Goal: Use online tool/utility: Utilize a website feature to perform a specific function

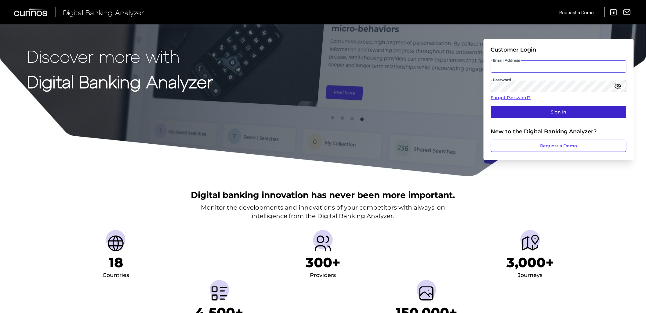
type input "[EMAIL_ADDRESS][DOMAIN_NAME]"
click at [506, 112] on button "Sign In" at bounding box center [559, 112] width 136 height 12
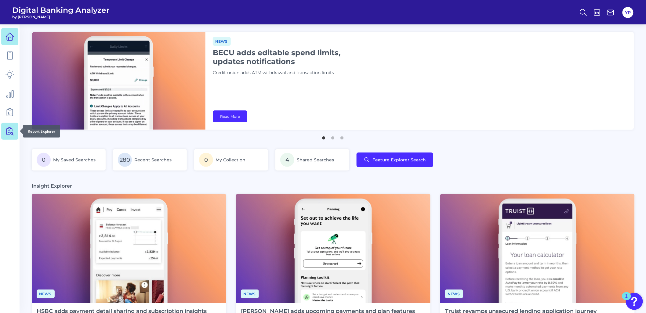
click at [15, 135] on link at bounding box center [9, 131] width 17 height 17
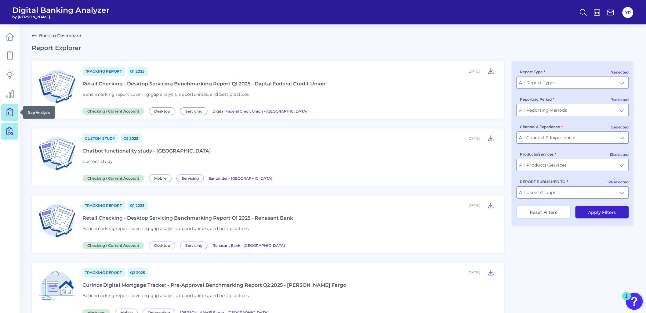
click at [16, 108] on link at bounding box center [9, 112] width 17 height 17
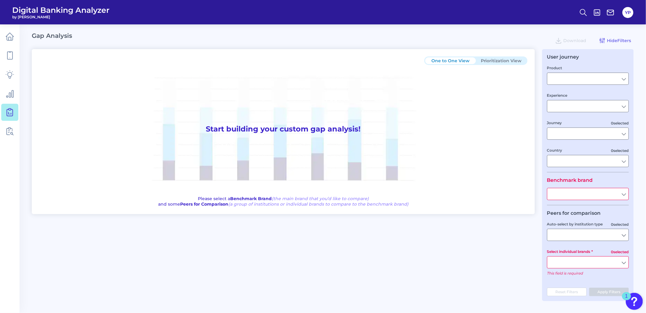
type input "Checking / Current Account"
type input "Mobile Servicing"
type input "Pre-Login Area, New Customer Onboarding, Login & Authentication, Accounts and t…"
type input "[GEOGRAPHIC_DATA]"
type input "All Select individual brands"
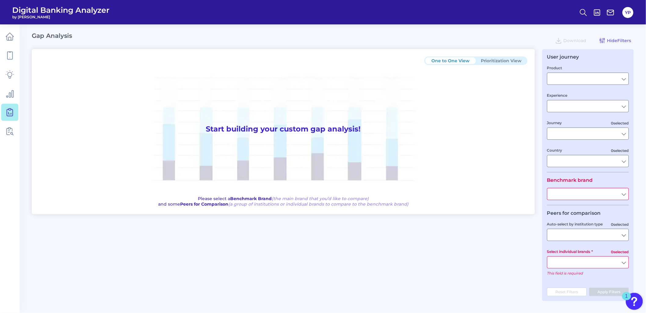
type input "All Journeys"
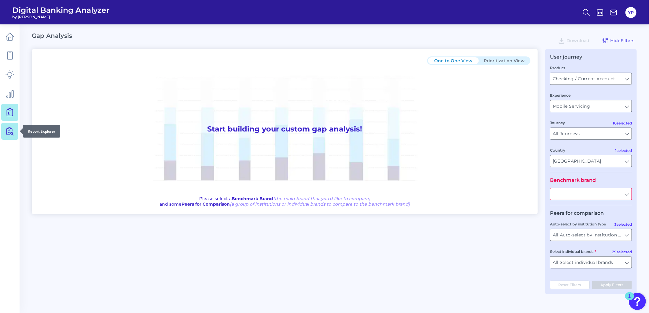
click at [15, 132] on link at bounding box center [9, 131] width 17 height 17
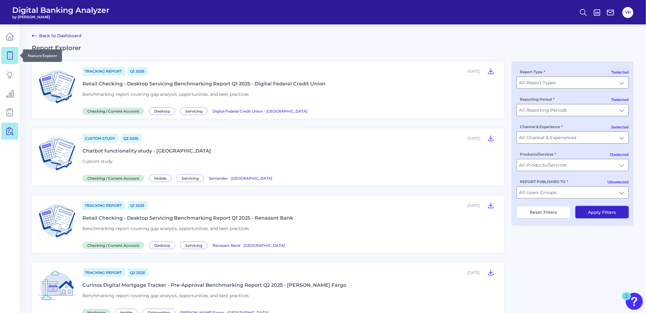
click at [6, 55] on icon at bounding box center [9, 55] width 9 height 9
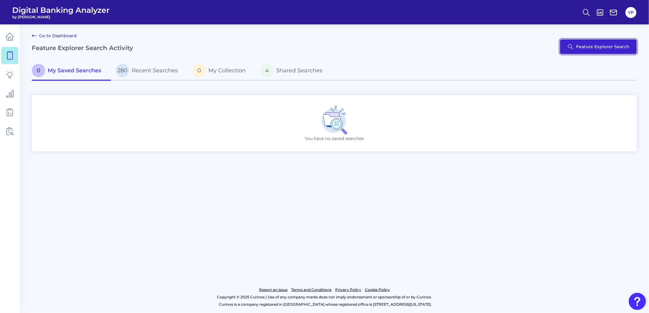
click at [630, 42] on button "Feature Explorer Search" at bounding box center [598, 46] width 77 height 15
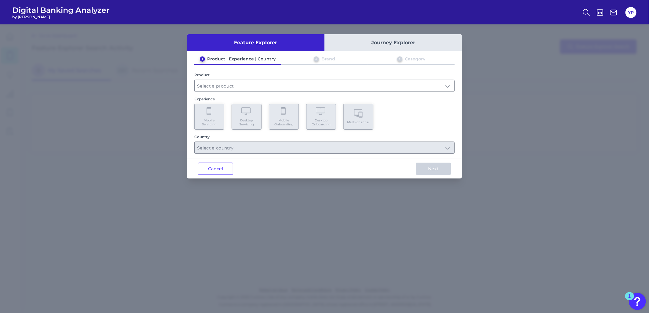
click at [239, 93] on div "1 Product | Experience | Country 2 Brand 3 Category Product Experience Mobile S…" at bounding box center [324, 105] width 275 height 98
click at [236, 84] on input "text" at bounding box center [325, 86] width 260 height 12
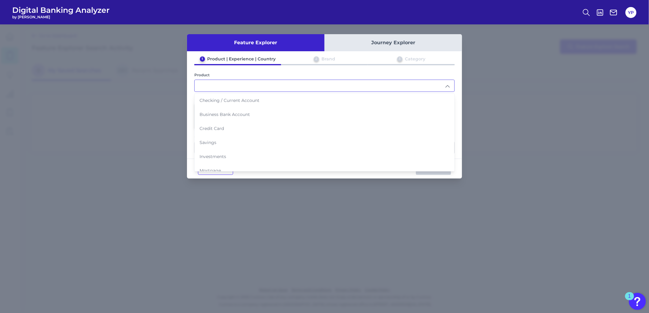
click at [229, 89] on input "text" at bounding box center [325, 86] width 260 height 12
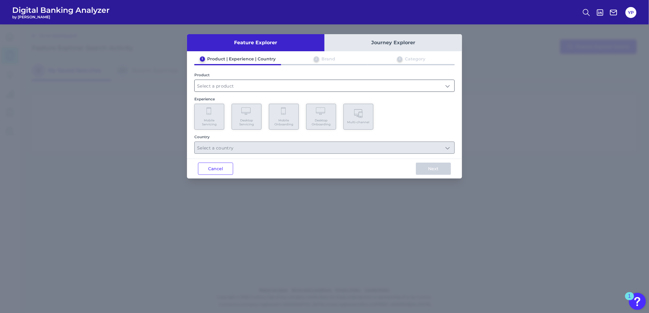
click at [224, 89] on input "text" at bounding box center [325, 86] width 260 height 12
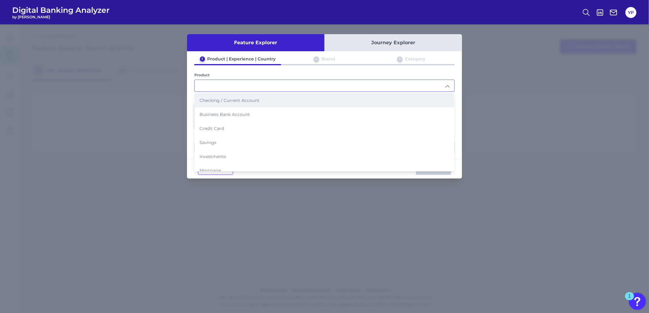
click at [222, 102] on span "Checking / Current Account" at bounding box center [229, 100] width 60 height 5
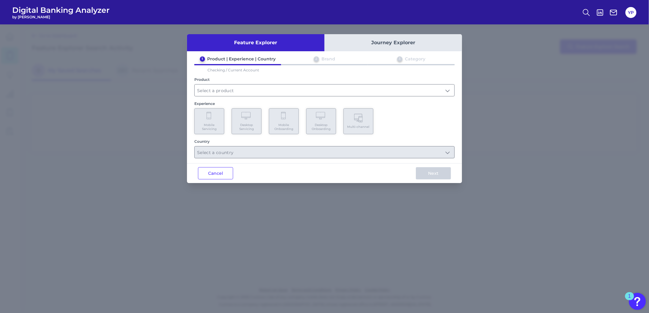
type input "Checking / Current Account"
click at [219, 113] on Servicing "Mobile Servicing" at bounding box center [209, 121] width 30 height 26
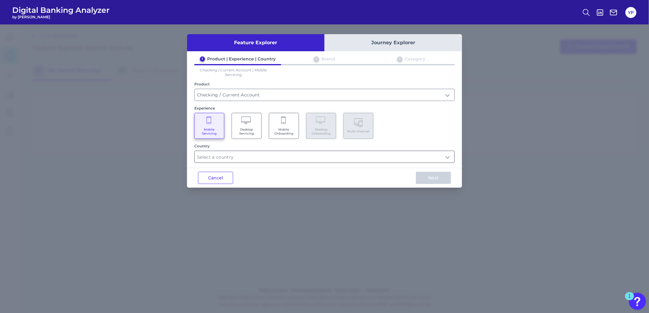
click at [252, 153] on input "text" at bounding box center [325, 157] width 260 height 12
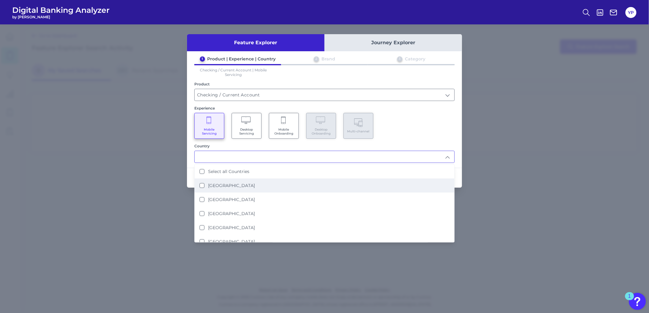
click at [265, 186] on li "[GEOGRAPHIC_DATA]" at bounding box center [325, 186] width 260 height 14
type input "[GEOGRAPHIC_DATA]"
click at [454, 127] on div "Mobile Servicing Desktop Servicing Mobile Onboarding Desktop Onboarding Multi-c…" at bounding box center [324, 126] width 260 height 26
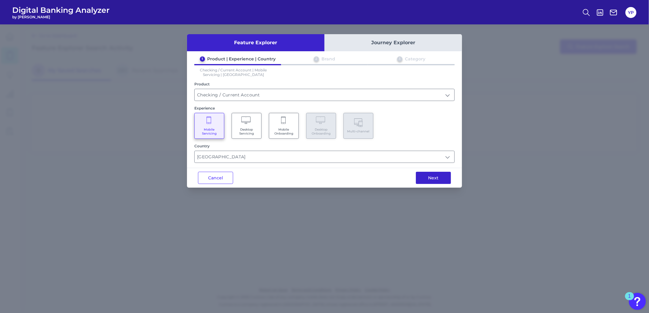
click at [447, 181] on button "Next" at bounding box center [433, 178] width 35 height 12
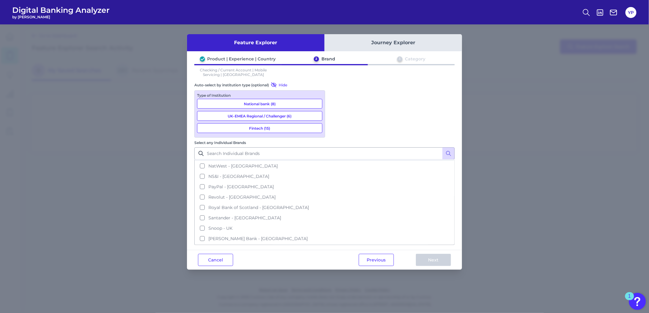
scroll to position [203, 0]
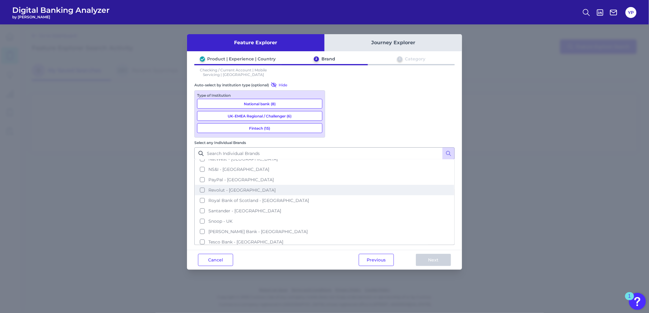
click at [275, 188] on span "Revolut - [GEOGRAPHIC_DATA]" at bounding box center [241, 190] width 67 height 5
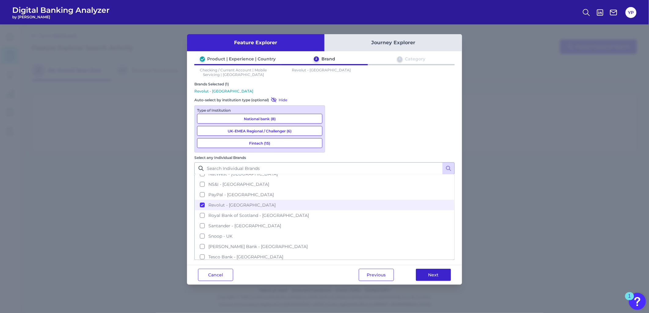
click at [439, 269] on button "Next" at bounding box center [433, 275] width 35 height 12
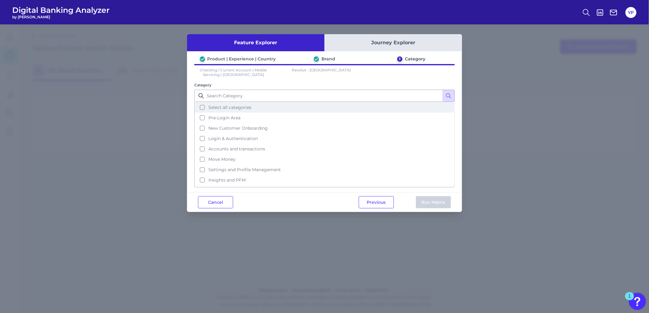
click at [228, 104] on button "Select all categories" at bounding box center [324, 107] width 259 height 10
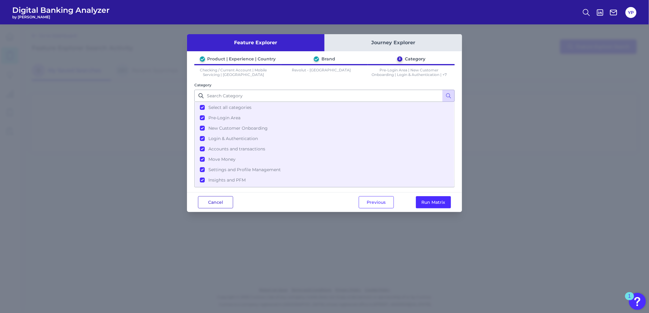
click at [219, 202] on button "Cancel" at bounding box center [215, 202] width 35 height 12
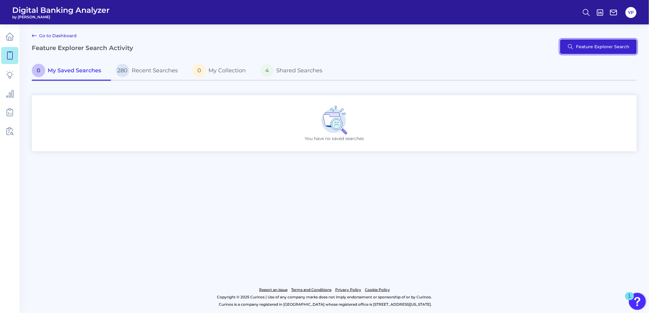
click at [563, 53] on button "Feature Explorer Search" at bounding box center [598, 46] width 77 height 15
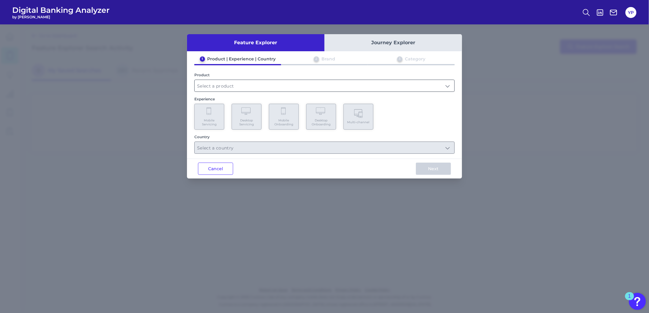
click at [221, 84] on input "text" at bounding box center [325, 86] width 260 height 12
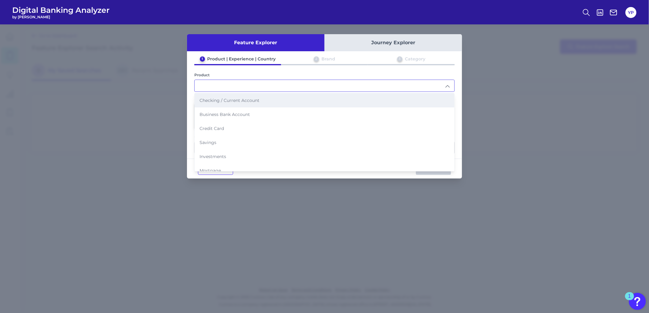
click at [228, 103] on li "Checking / Current Account" at bounding box center [325, 100] width 260 height 14
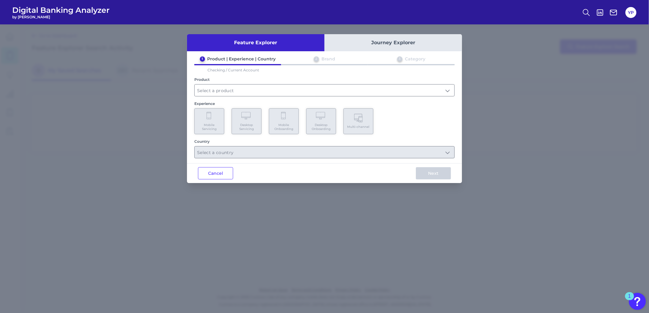
type input "Checking / Current Account"
click at [199, 123] on span "Mobile Servicing" at bounding box center [209, 127] width 23 height 8
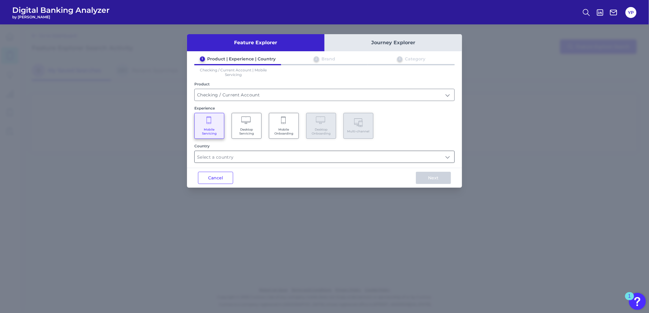
click at [224, 162] on div at bounding box center [324, 157] width 260 height 12
click at [227, 160] on input "text" at bounding box center [325, 157] width 260 height 12
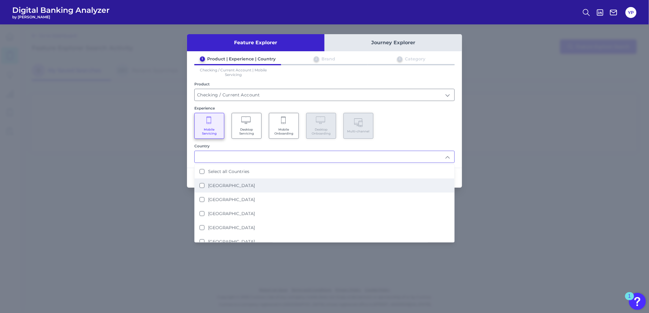
click at [236, 184] on label "[GEOGRAPHIC_DATA]" at bounding box center [231, 185] width 47 height 5
type input "[GEOGRAPHIC_DATA]"
click at [416, 132] on div "Mobile Servicing Desktop Servicing Mobile Onboarding Desktop Onboarding Multi-c…" at bounding box center [324, 126] width 260 height 26
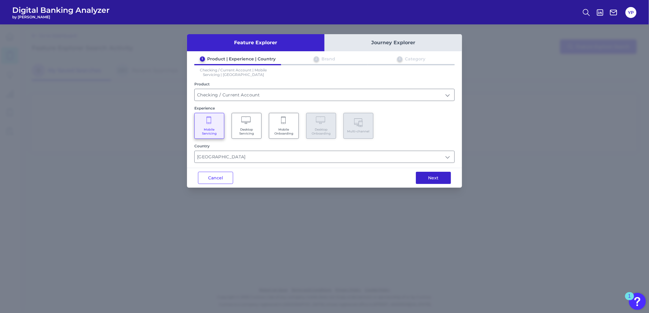
click at [433, 175] on button "Next" at bounding box center [433, 178] width 35 height 12
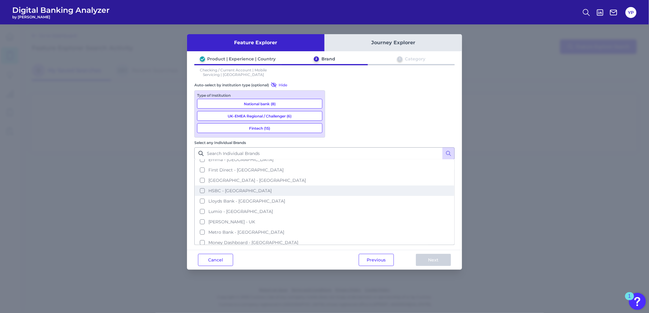
scroll to position [102, 0]
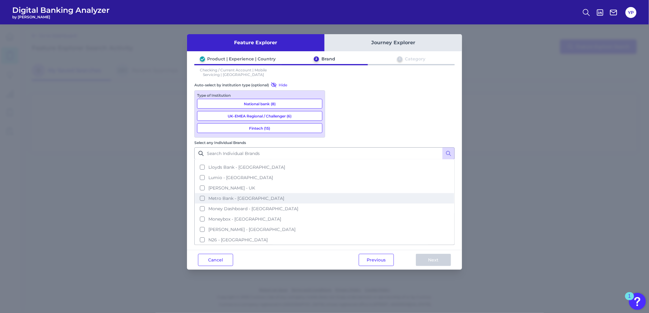
click at [365, 193] on button "Metro Bank - [GEOGRAPHIC_DATA]" at bounding box center [324, 198] width 259 height 10
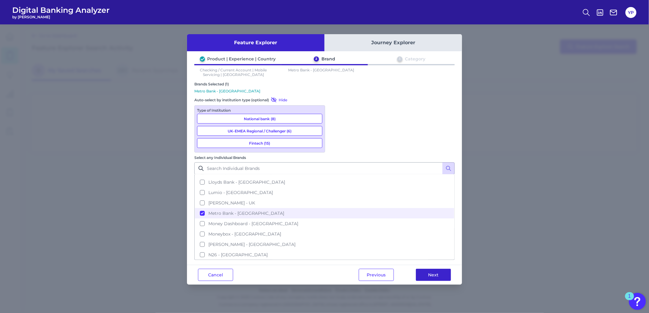
click at [427, 269] on button "Next" at bounding box center [433, 275] width 35 height 12
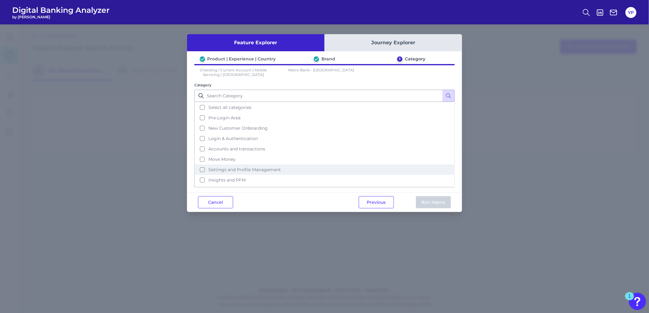
click at [264, 169] on span "Settings and Profile Management" at bounding box center [244, 169] width 72 height 5
click at [427, 204] on button "Run Matrix" at bounding box center [433, 202] width 35 height 12
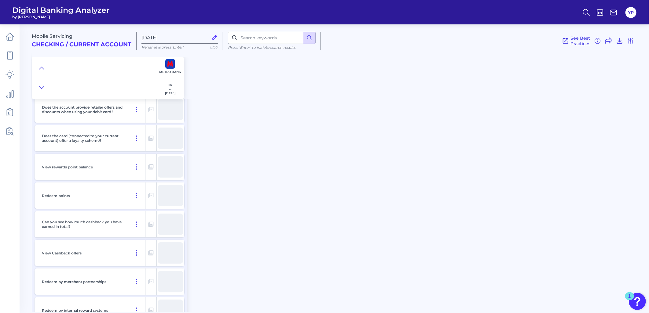
scroll to position [1112, 0]
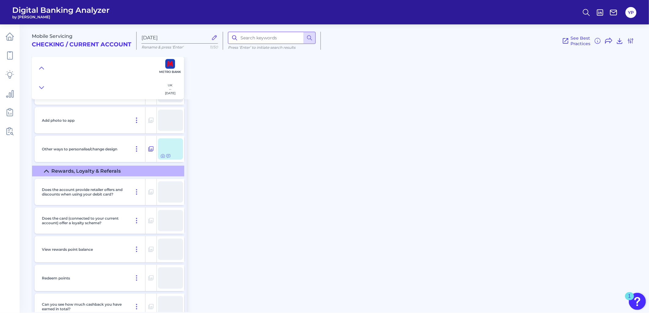
click at [279, 41] on input at bounding box center [272, 38] width 88 height 12
type input "register"
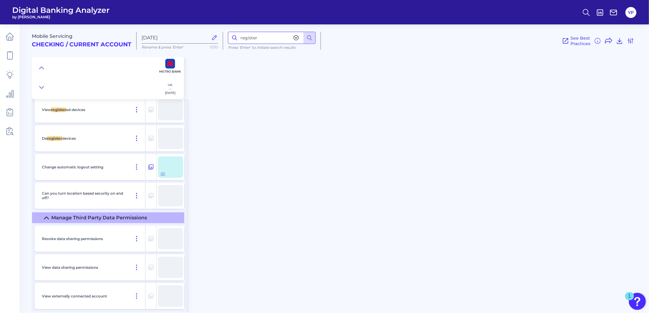
scroll to position [651, 0]
